Goal: Information Seeking & Learning: Learn about a topic

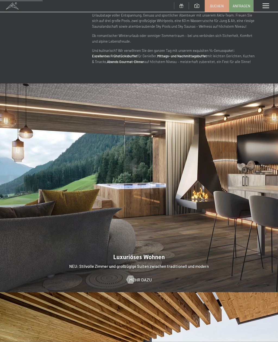
scroll to position [443, 0]
click at [139, 276] on span "Mehr dazu" at bounding box center [140, 279] width 23 height 6
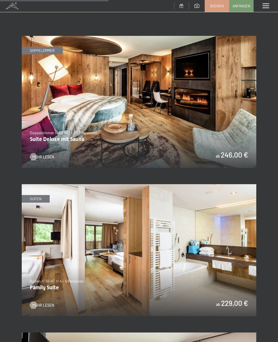
scroll to position [954, 0]
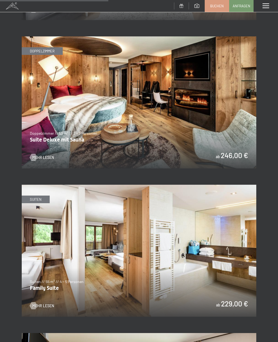
click at [43, 304] on span "Mehr Lesen" at bounding box center [43, 305] width 22 height 5
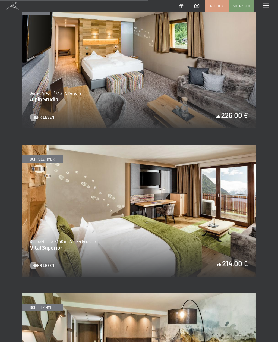
scroll to position [1291, 0]
click at [41, 263] on span "Mehr Lesen" at bounding box center [43, 265] width 22 height 5
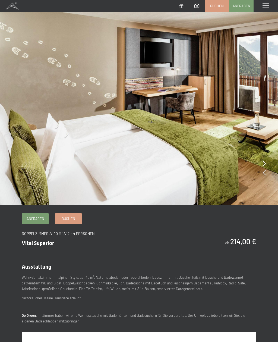
click at [265, 163] on icon at bounding box center [264, 163] width 3 height 5
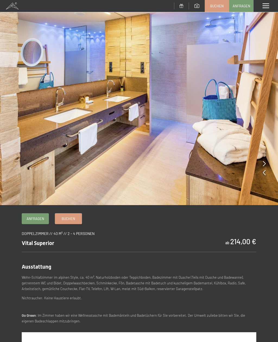
click at [264, 163] on icon at bounding box center [264, 163] width 3 height 5
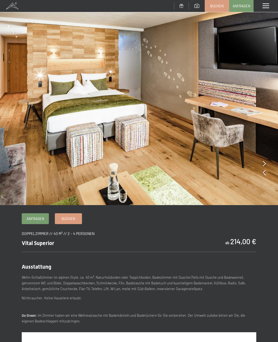
click at [266, 162] on img at bounding box center [139, 102] width 278 height 205
click at [261, 164] on img at bounding box center [139, 102] width 278 height 205
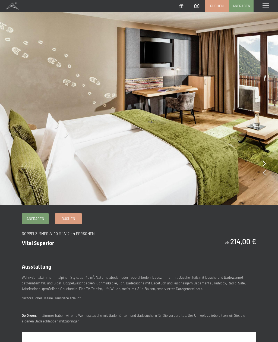
click at [263, 163] on icon at bounding box center [264, 163] width 3 height 5
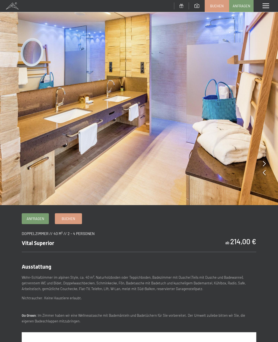
click at [262, 162] on img at bounding box center [139, 102] width 278 height 205
click at [264, 164] on icon at bounding box center [264, 163] width 3 height 5
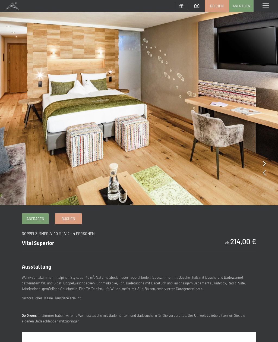
click at [264, 165] on icon at bounding box center [264, 163] width 3 height 5
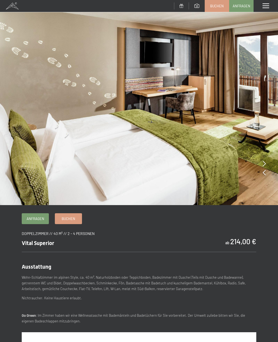
click at [263, 162] on icon at bounding box center [264, 163] width 3 height 5
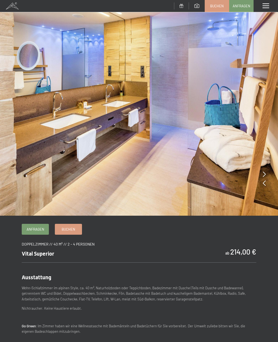
click at [265, 4] on span at bounding box center [266, 6] width 7 height 5
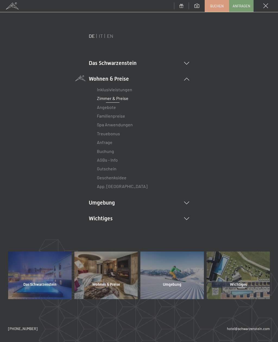
click at [119, 89] on link "Inklusivleistungen" at bounding box center [114, 89] width 35 height 5
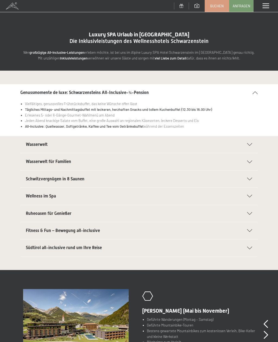
click at [80, 197] on h2 "Wellness im Spa" at bounding box center [134, 196] width 216 height 6
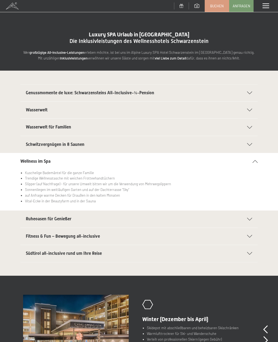
click at [97, 254] on span "Südtirol all-inclusive rund um Ihre Reise" at bounding box center [64, 253] width 76 height 5
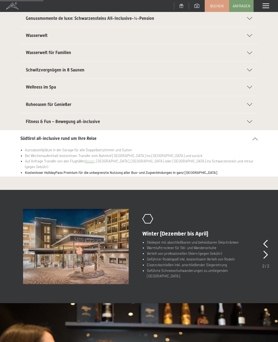
scroll to position [75, 0]
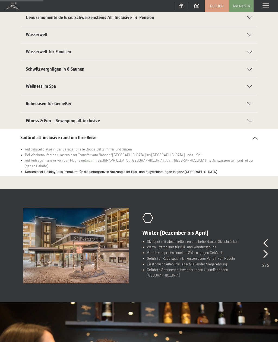
click at [265, 241] on icon at bounding box center [265, 243] width 5 height 8
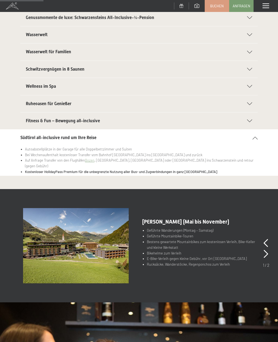
click at [266, 255] on icon at bounding box center [266, 254] width 5 height 8
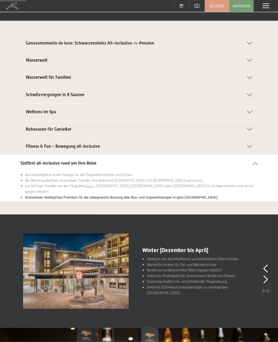
scroll to position [0, 0]
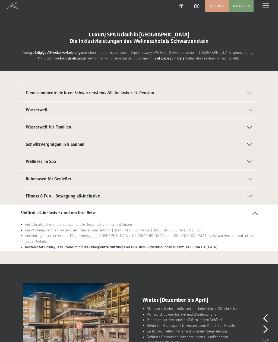
click at [266, 8] on span at bounding box center [266, 6] width 7 height 5
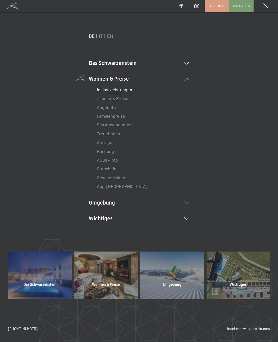
click at [113, 203] on li "Umgebung Das Ahrntal Ski & Winter Skifahren Skischule Wandern & Sommer Wandern …" at bounding box center [139, 203] width 100 height 8
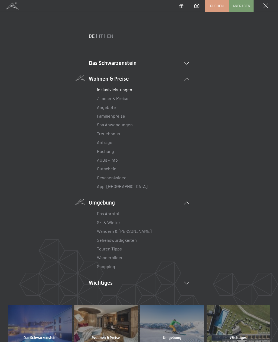
click at [117, 221] on link "Ski & Winter" at bounding box center [108, 222] width 23 height 5
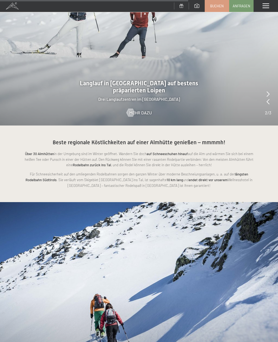
scroll to position [995, 0]
click at [265, 5] on span at bounding box center [266, 6] width 7 height 5
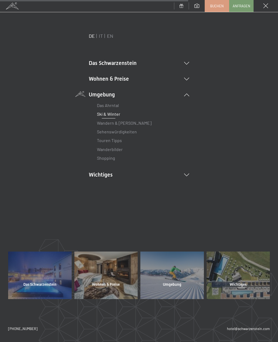
click at [126, 65] on li "Das Schwarzenstein Neuheiten im Schwarzenstein Ihre Gastgeber Premium Spa Gourm…" at bounding box center [139, 63] width 100 height 8
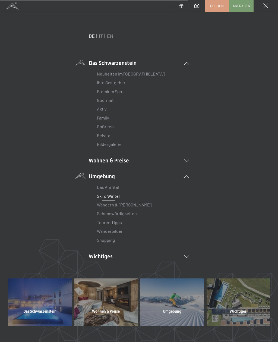
click at [118, 82] on link "Ihre Gastgeber" at bounding box center [111, 82] width 29 height 5
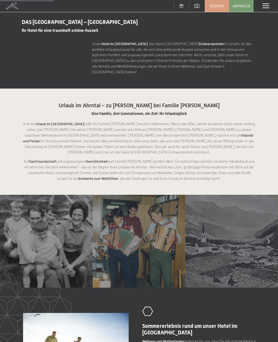
scroll to position [227, 0]
click at [270, 234] on div at bounding box center [269, 241] width 14 height 14
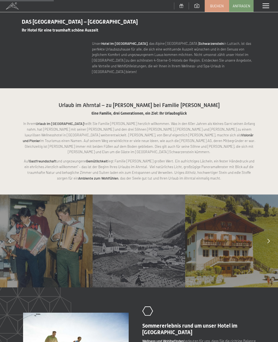
click at [269, 239] on icon at bounding box center [268, 241] width 2 height 4
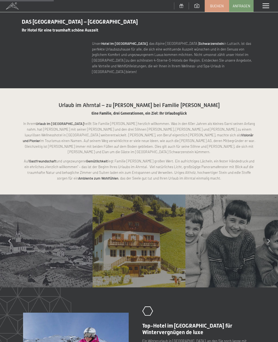
click at [270, 234] on div at bounding box center [269, 241] width 14 height 14
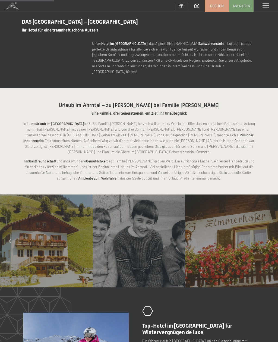
click at [270, 234] on div at bounding box center [269, 241] width 14 height 14
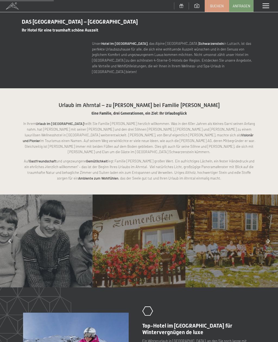
click at [269, 239] on icon at bounding box center [268, 241] width 2 height 4
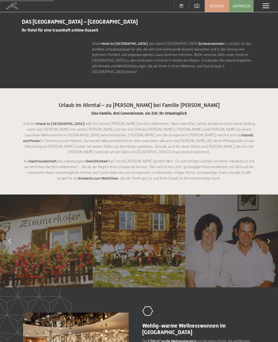
click at [270, 234] on div at bounding box center [269, 241] width 14 height 14
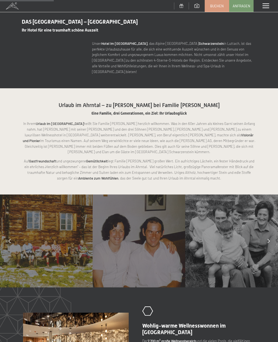
click at [267, 234] on div at bounding box center [269, 241] width 14 height 14
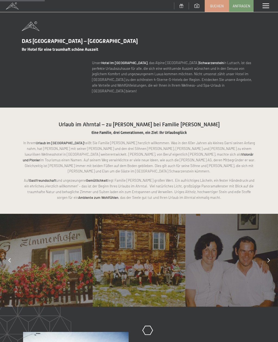
scroll to position [208, 0]
